Goal: Information Seeking & Learning: Stay updated

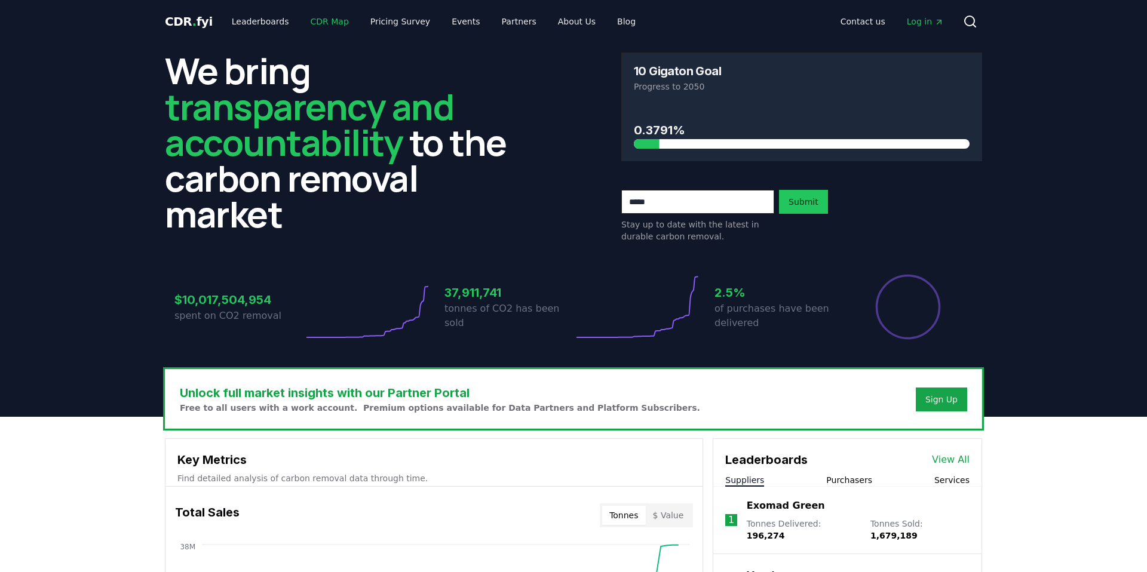
click at [310, 22] on link "CDR Map" at bounding box center [329, 22] width 57 height 22
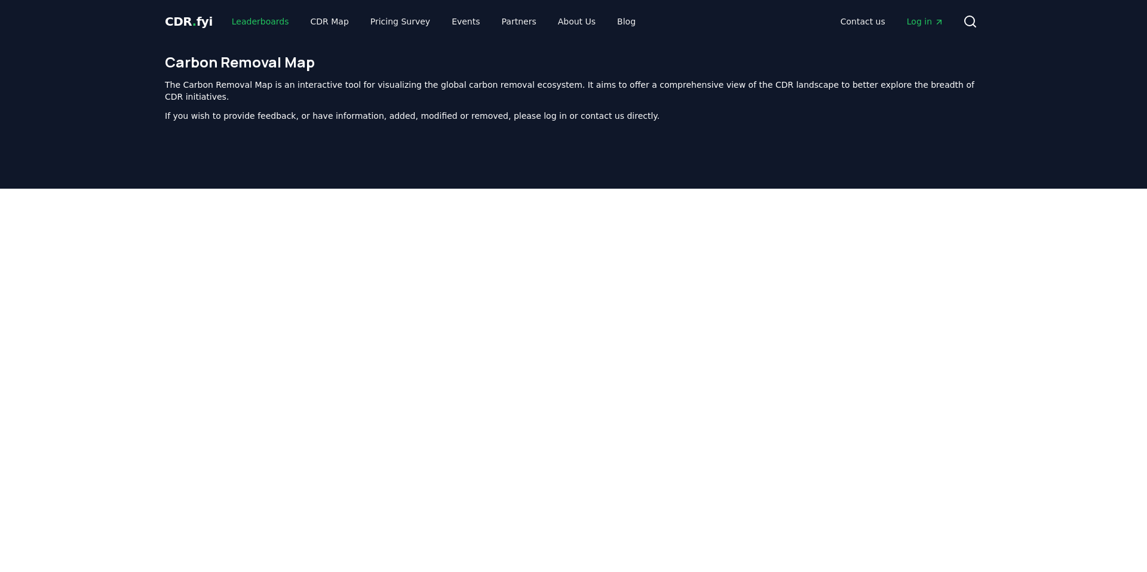
click at [244, 19] on link "Leaderboards" at bounding box center [260, 22] width 76 height 22
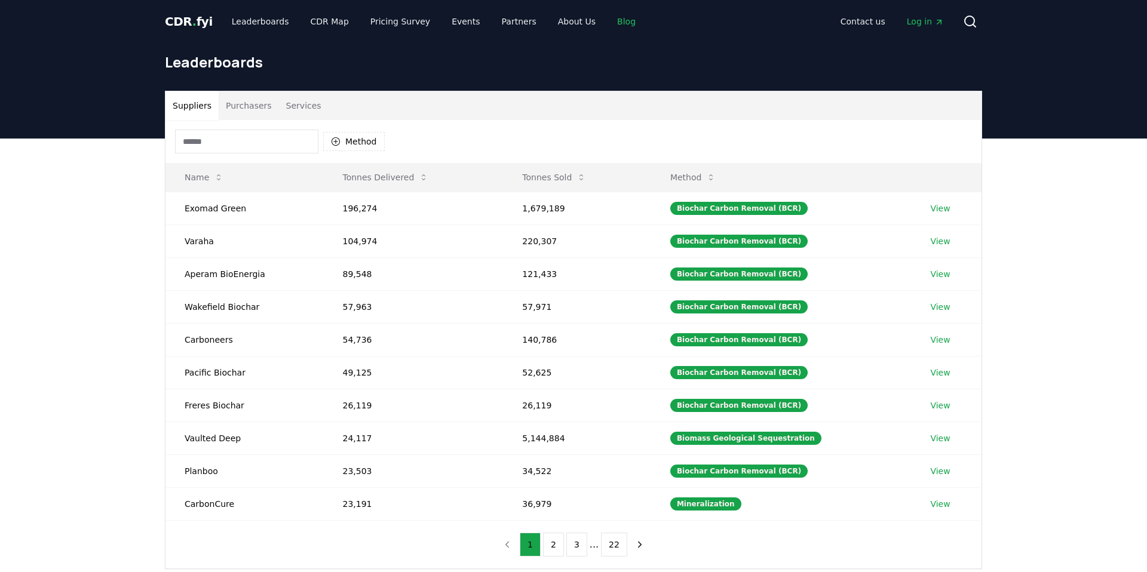
click at [608, 23] on link "Blog" at bounding box center [627, 22] width 38 height 22
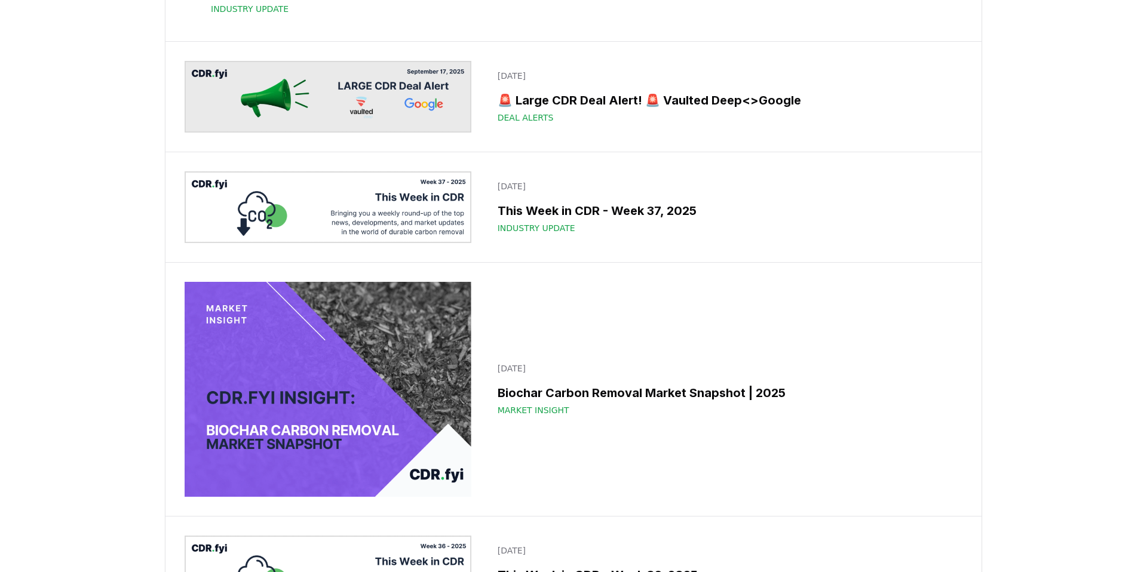
scroll to position [371, 0]
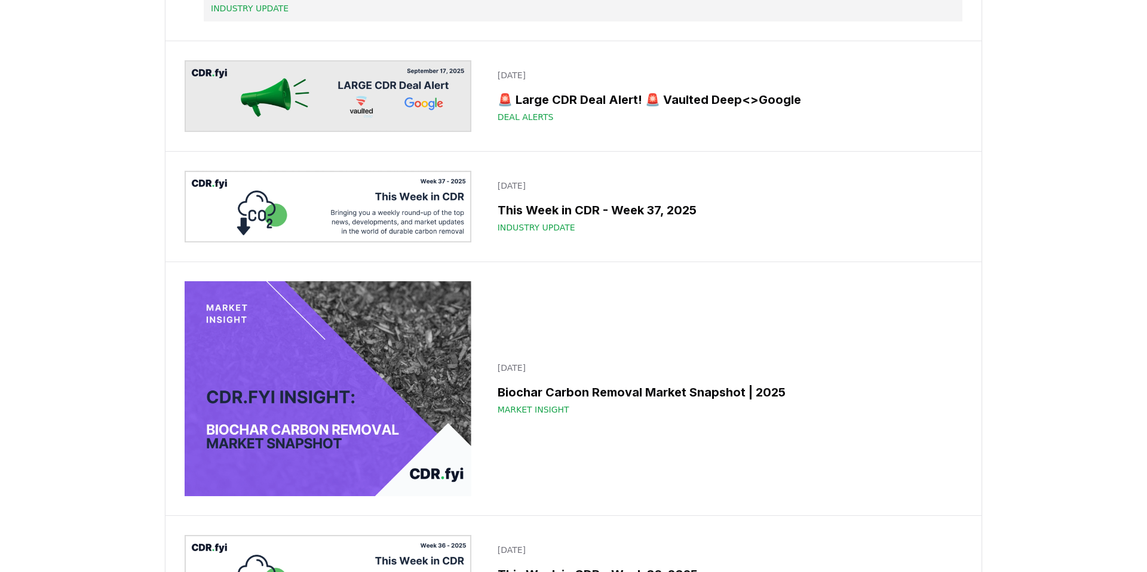
click at [289, 14] on span "Industry Update" at bounding box center [250, 8] width 78 height 12
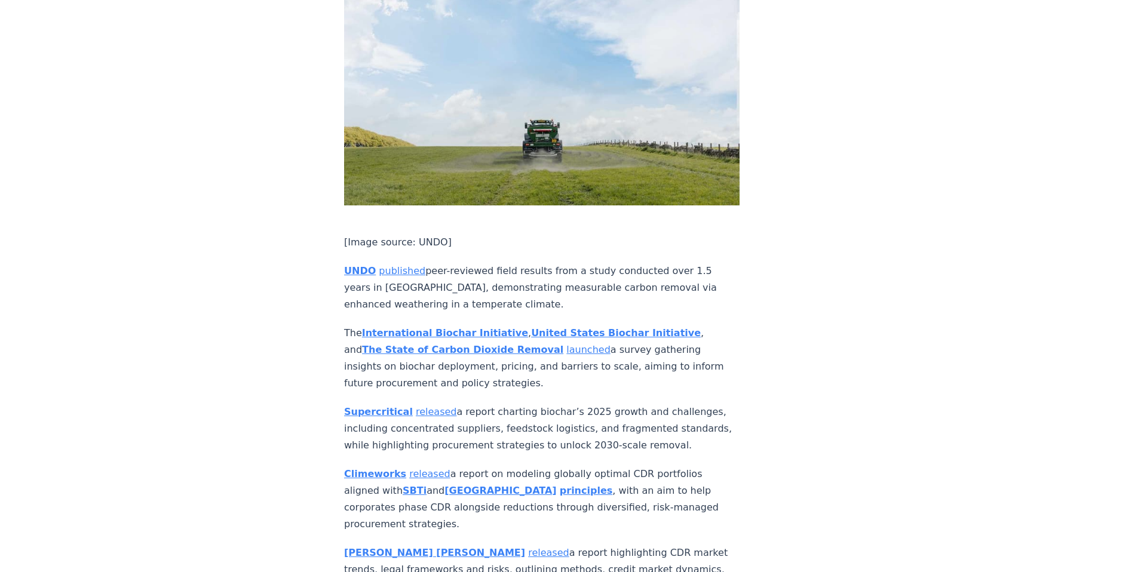
scroll to position [4281, 0]
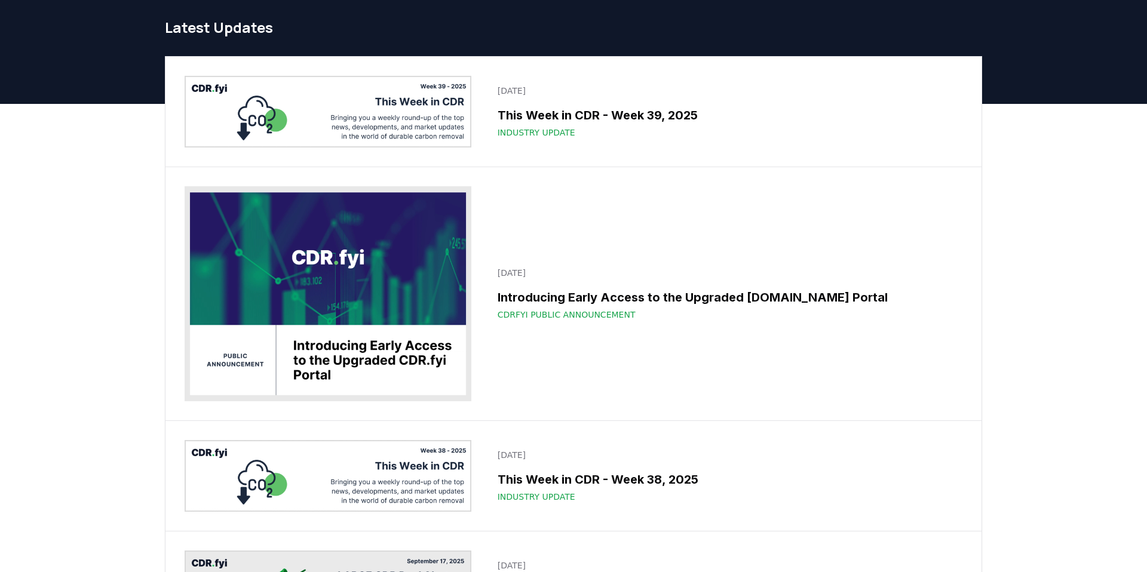
scroll to position [35, 0]
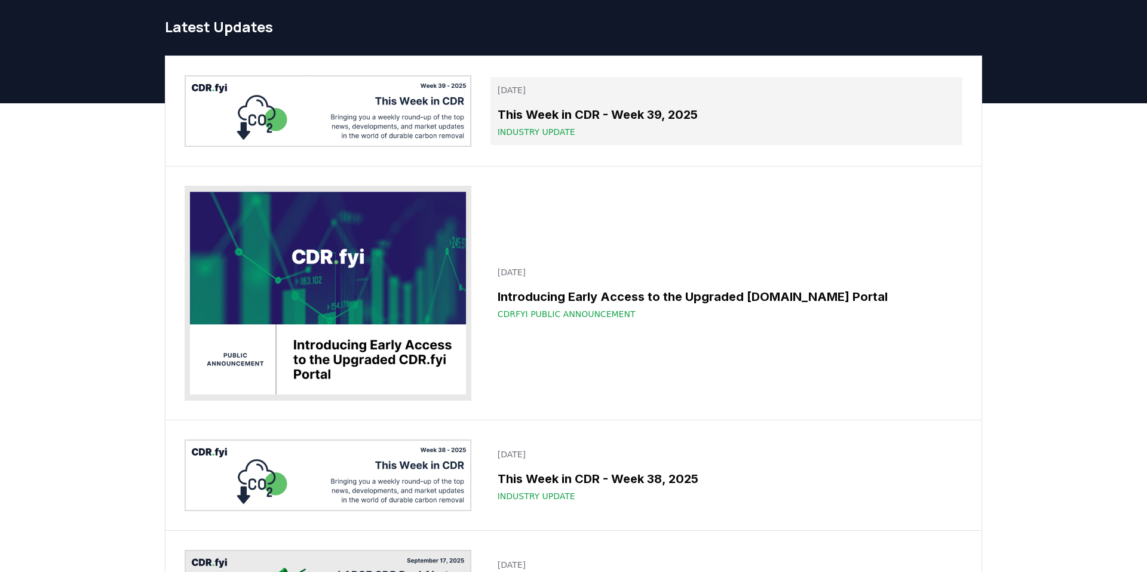
click at [539, 127] on span "Industry Update" at bounding box center [537, 132] width 78 height 12
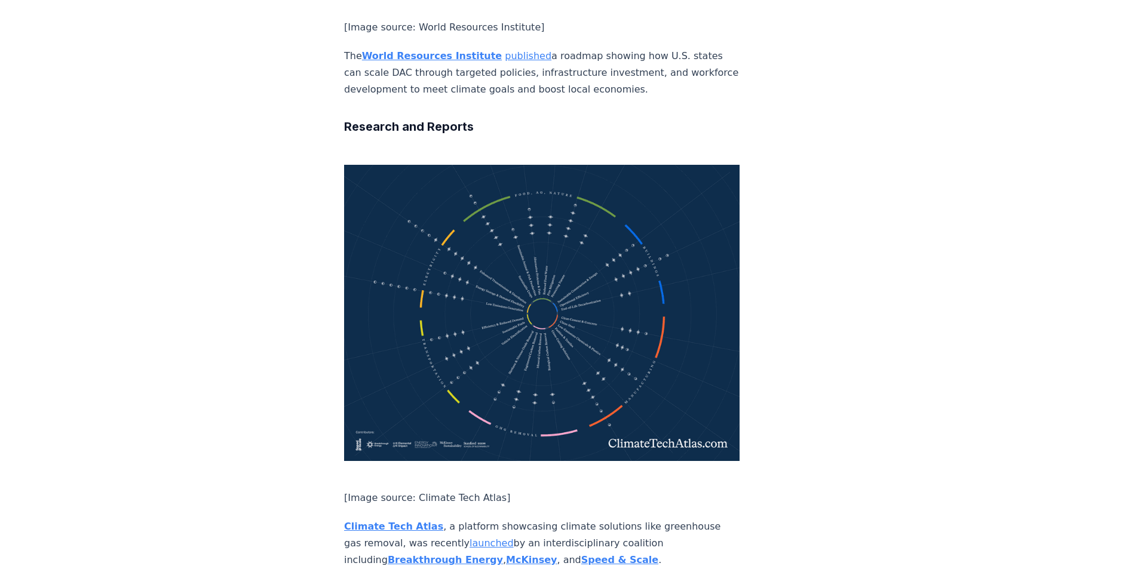
scroll to position [3804, 0]
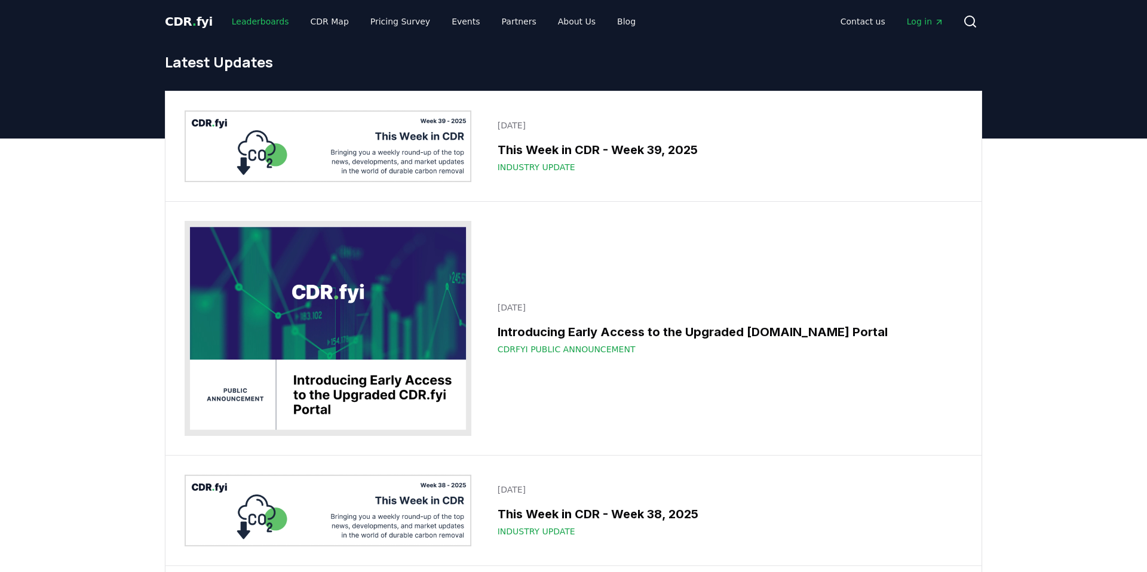
click at [258, 22] on link "Leaderboards" at bounding box center [260, 22] width 76 height 22
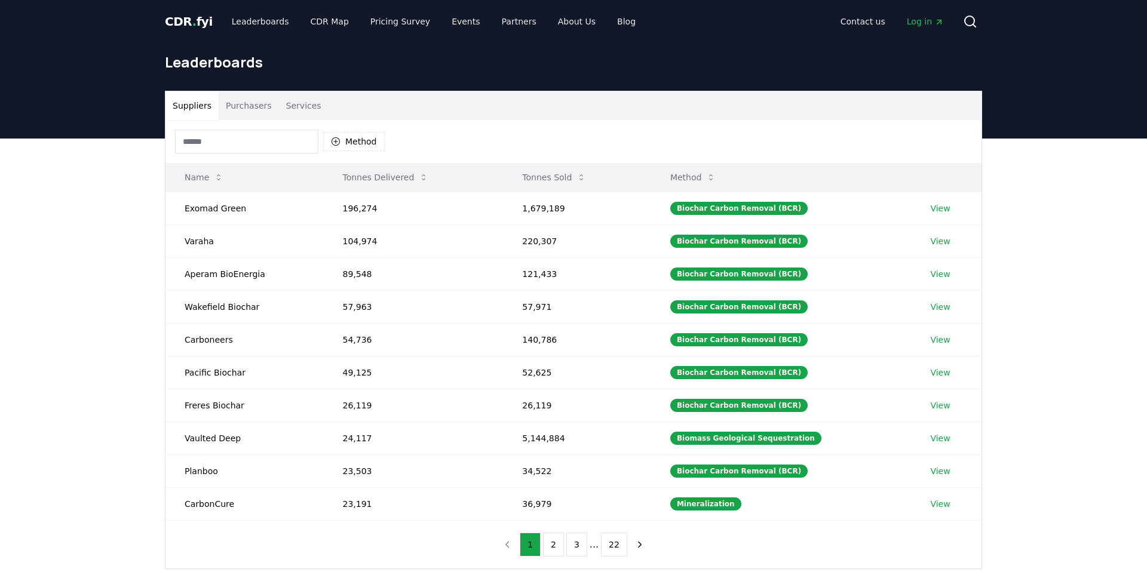
click at [193, 22] on span "CDR . fyi" at bounding box center [189, 21] width 48 height 14
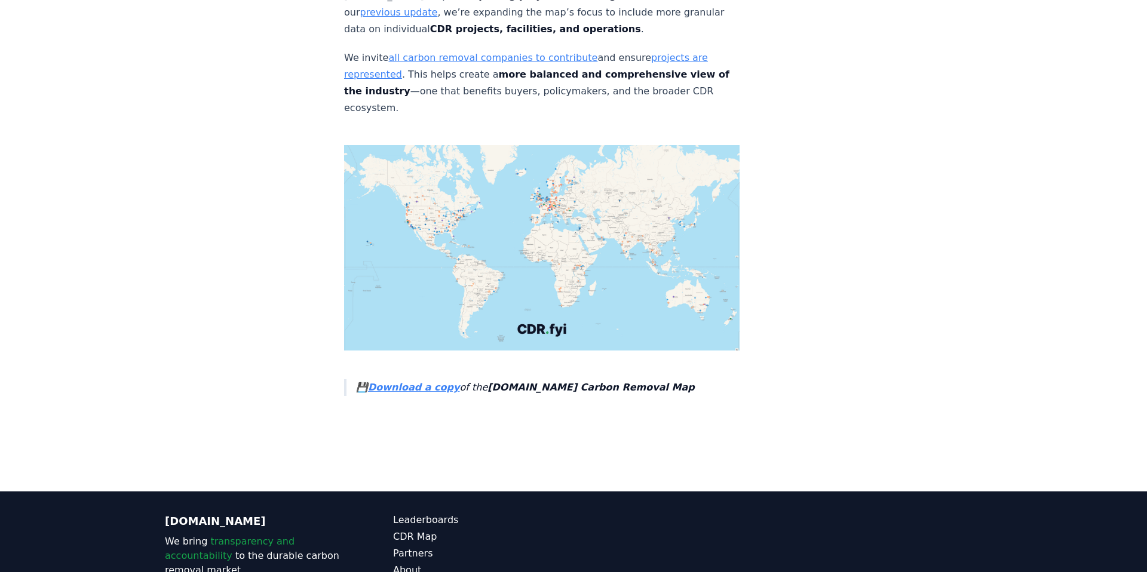
scroll to position [4234, 0]
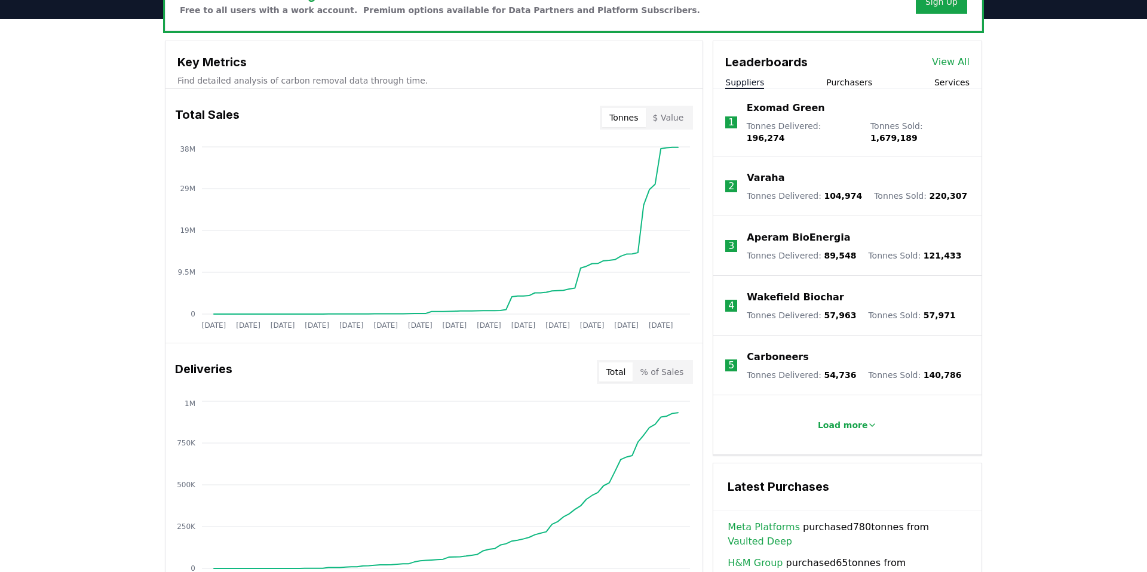
scroll to position [441, 0]
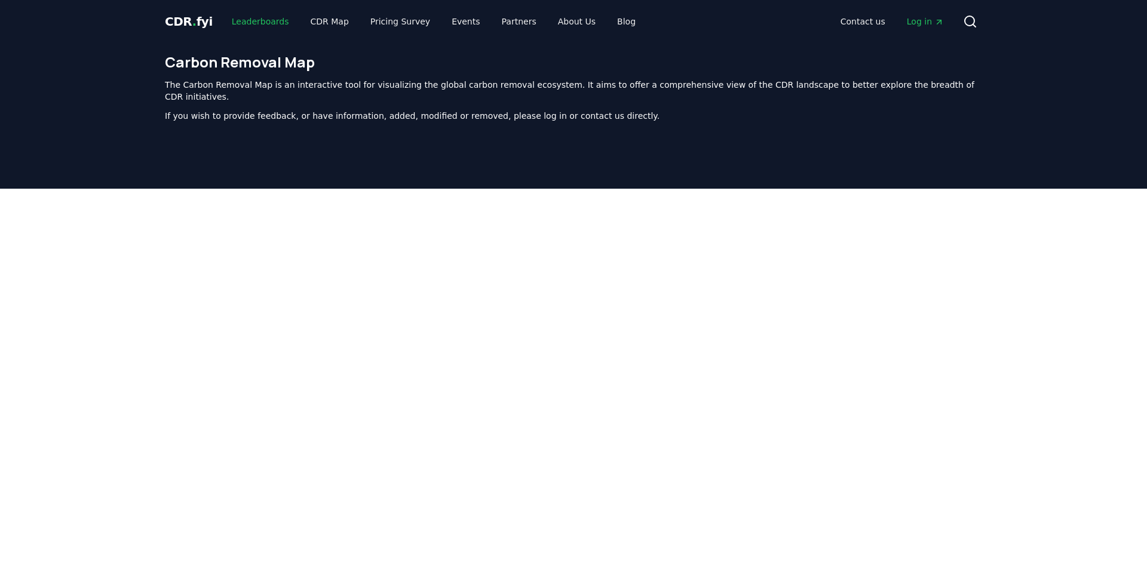
click at [251, 22] on link "Leaderboards" at bounding box center [260, 22] width 76 height 22
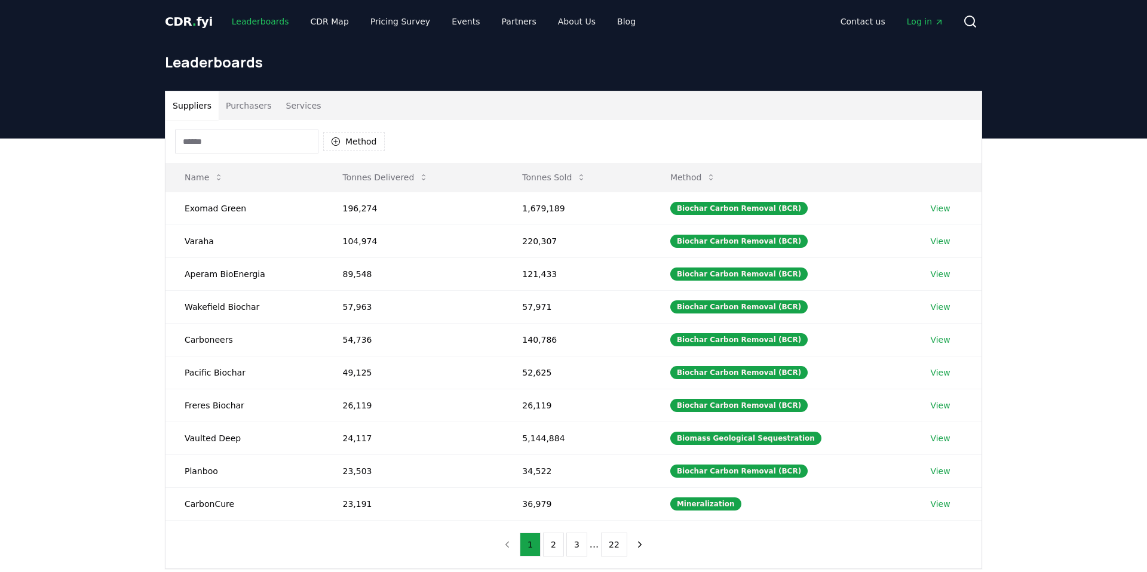
scroll to position [19, 0]
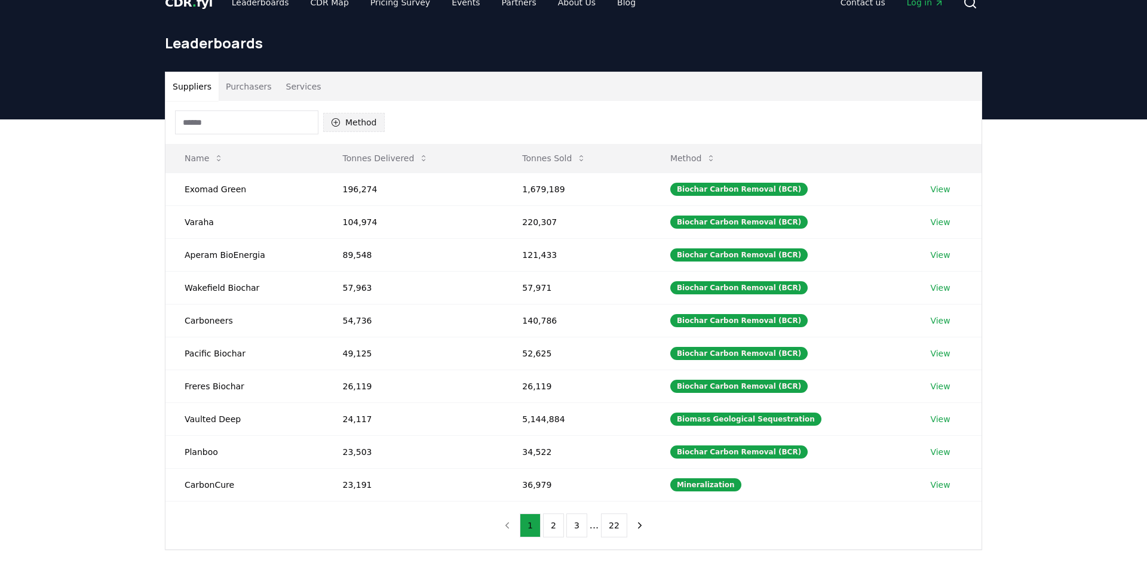
click at [359, 121] on button "Method" at bounding box center [354, 122] width 62 height 19
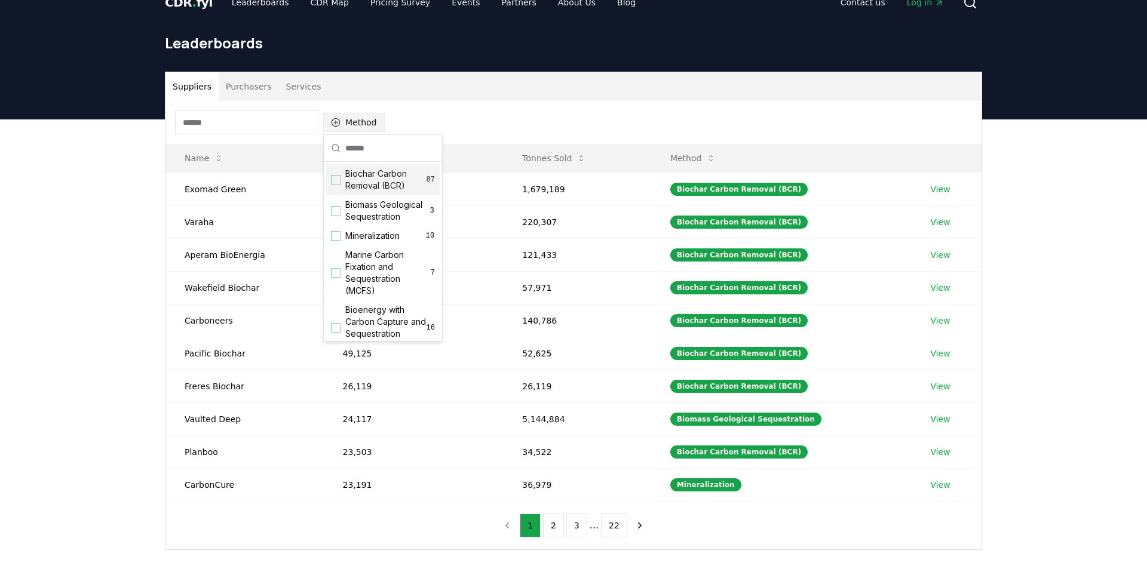
click at [359, 121] on button "Method" at bounding box center [354, 122] width 62 height 19
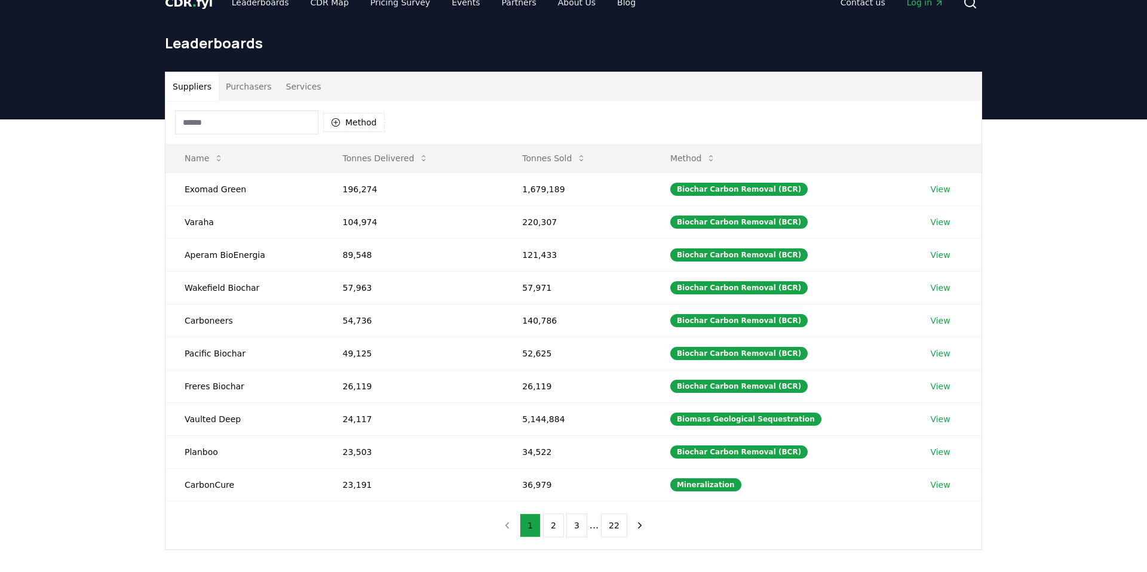
click at [90, 249] on div "Suppliers Purchasers Services Method Name Tonnes Delivered Tonnes Sold Method E…" at bounding box center [573, 359] width 1147 height 479
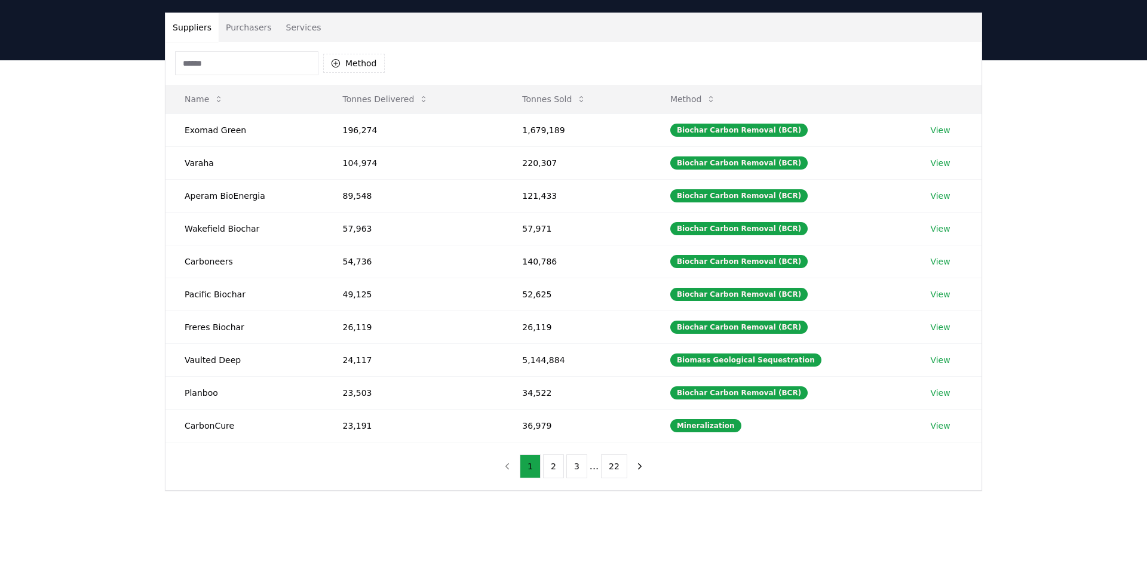
scroll to position [81, 0]
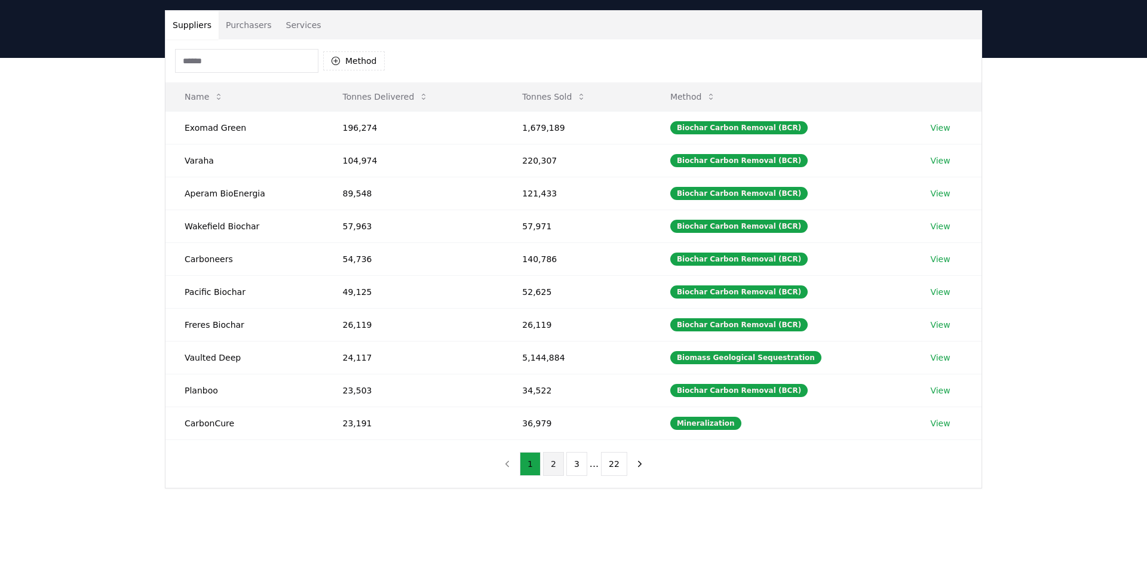
click at [550, 463] on button "2" at bounding box center [553, 464] width 21 height 24
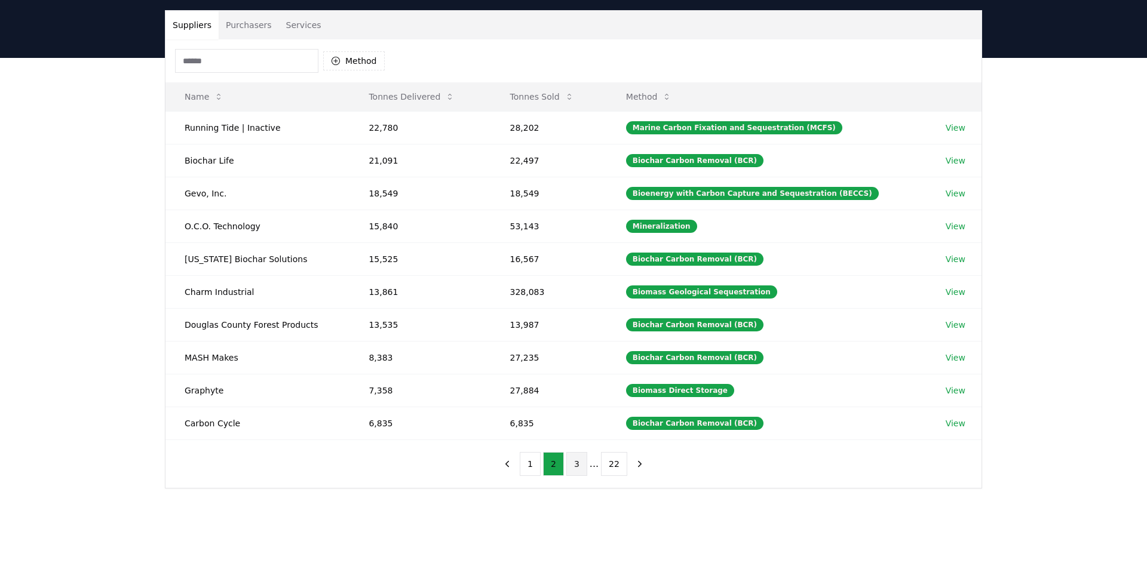
click at [572, 467] on button "3" at bounding box center [576, 464] width 21 height 24
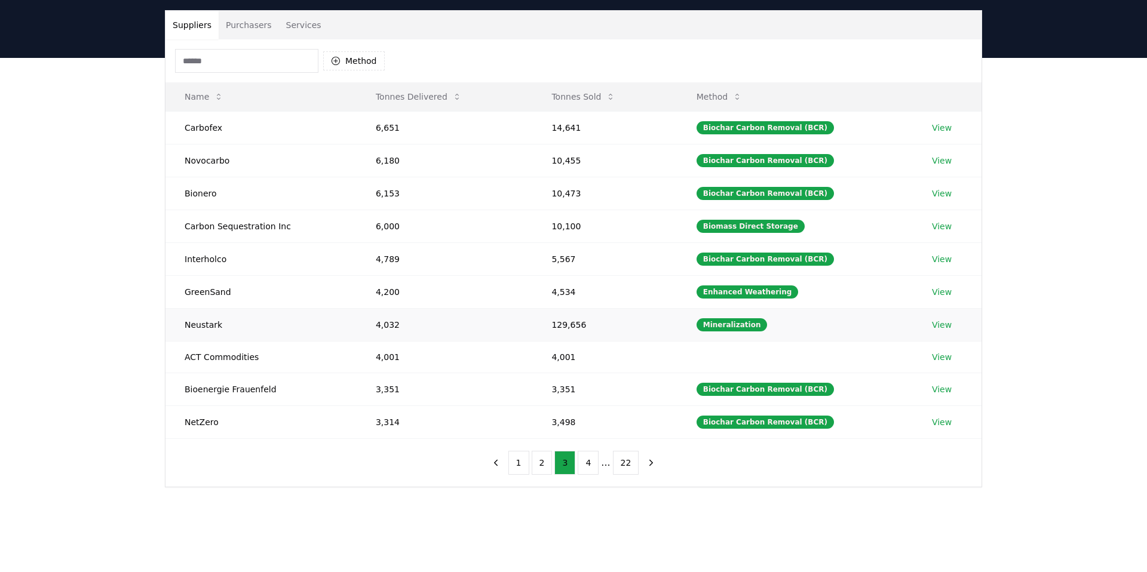
scroll to position [0, 0]
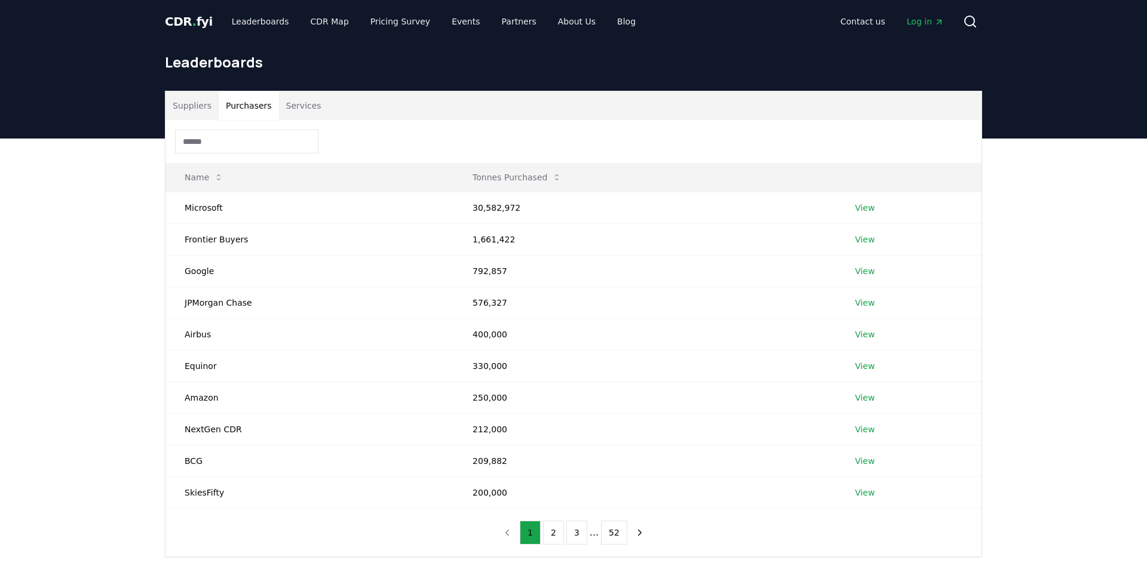
click at [242, 108] on button "Purchasers" at bounding box center [249, 105] width 60 height 29
click at [298, 115] on button "Services" at bounding box center [304, 105] width 50 height 29
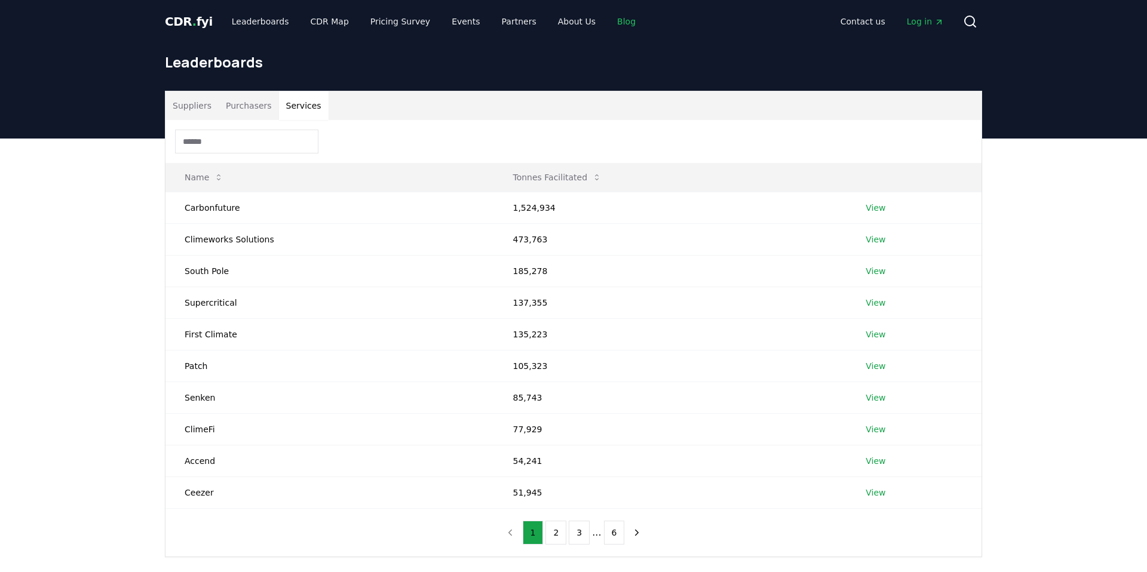
click at [614, 20] on link "Blog" at bounding box center [627, 22] width 38 height 22
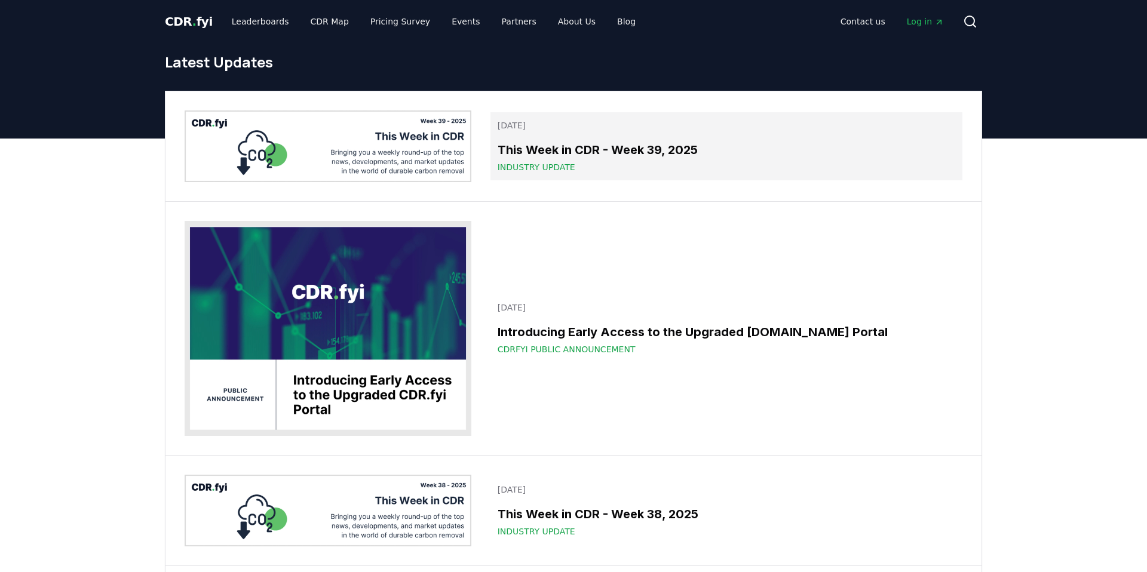
click at [534, 160] on div "This Week in CDR - Week 39, 2025 Industry Update" at bounding box center [727, 157] width 458 height 32
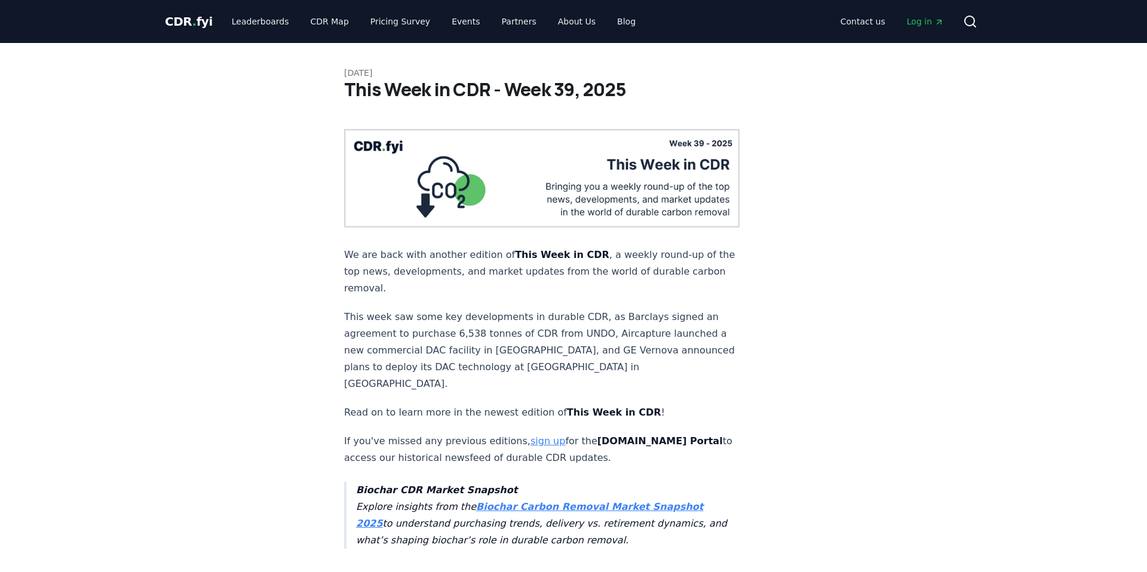
click at [535, 436] on link "sign up" at bounding box center [548, 441] width 35 height 11
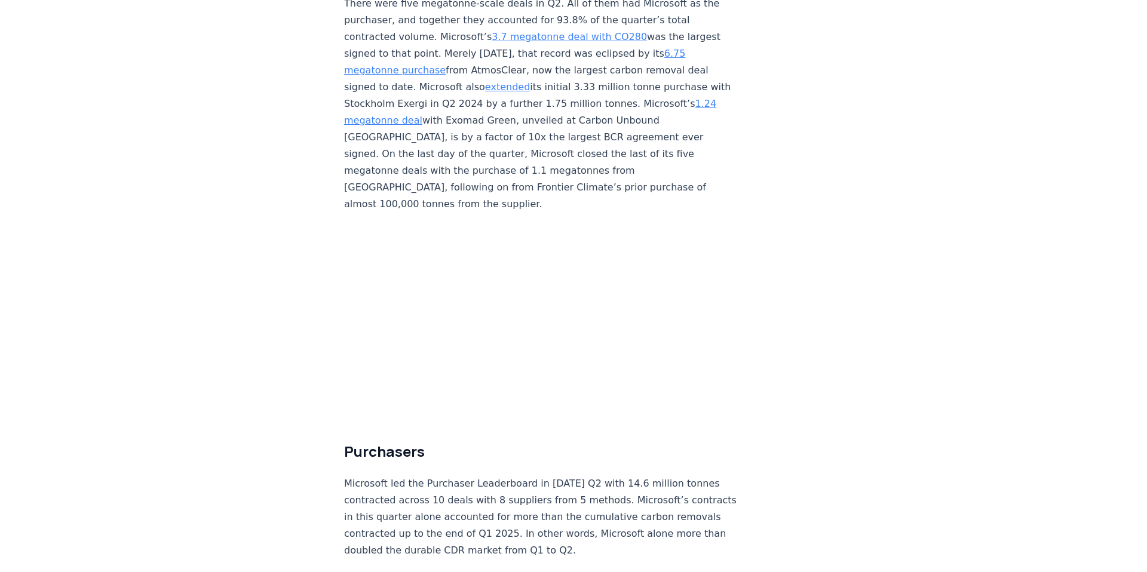
scroll to position [2778, 0]
